Goal: Navigation & Orientation: Understand site structure

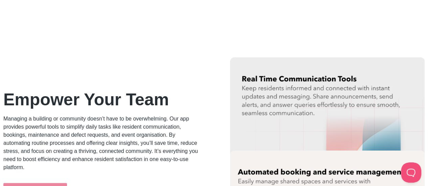
scroll to position [881, 0]
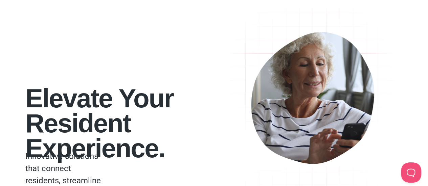
scroll to position [0, 0]
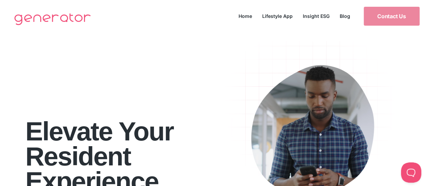
click at [241, 16] on link "Home" at bounding box center [246, 16] width 24 height 9
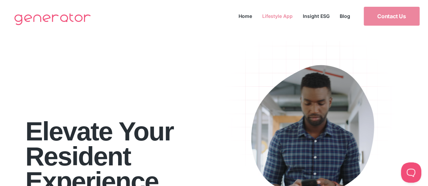
click at [274, 16] on link "Lifestyle App" at bounding box center [277, 16] width 41 height 9
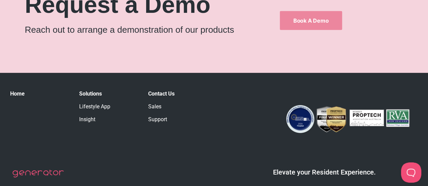
scroll to position [1012, 0]
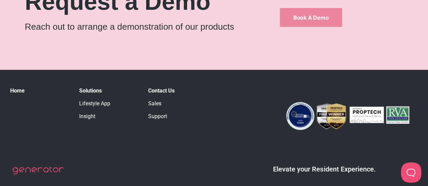
click at [87, 119] on link "Insight" at bounding box center [87, 116] width 16 height 6
click at [88, 118] on link "Insight" at bounding box center [87, 116] width 16 height 6
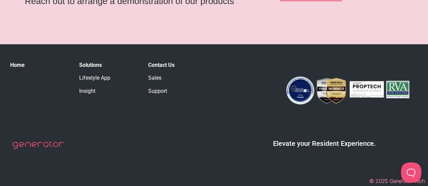
scroll to position [1480, 0]
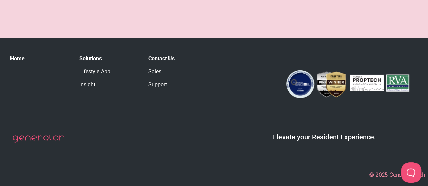
click at [159, 84] on link "Support" at bounding box center [157, 85] width 19 height 6
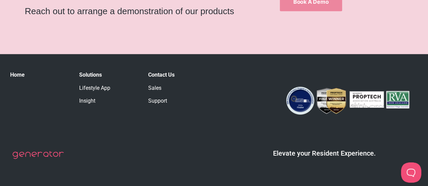
scroll to position [431, 0]
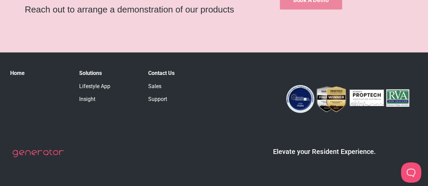
click at [90, 87] on link "Lifestyle App" at bounding box center [94, 86] width 31 height 6
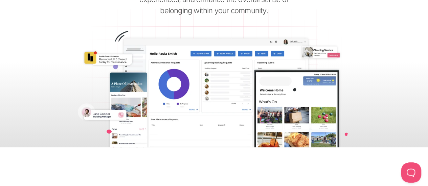
scroll to position [136, 0]
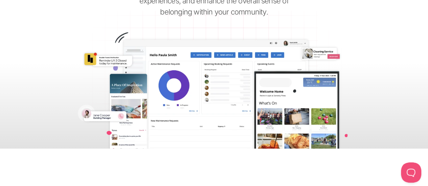
click at [218, 88] on img at bounding box center [213, 61] width 359 height 176
drag, startPoint x: 218, startPoint y: 88, endPoint x: 317, endPoint y: 159, distance: 122.0
click at [317, 159] on div at bounding box center [214, 180] width 386 height 56
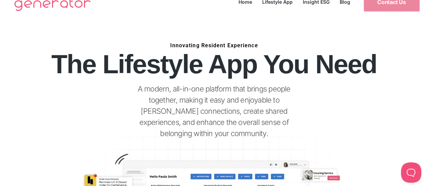
scroll to position [0, 0]
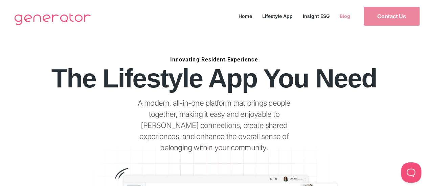
click at [342, 15] on link "Blog" at bounding box center [345, 16] width 21 height 9
